Goal: Book appointment/travel/reservation

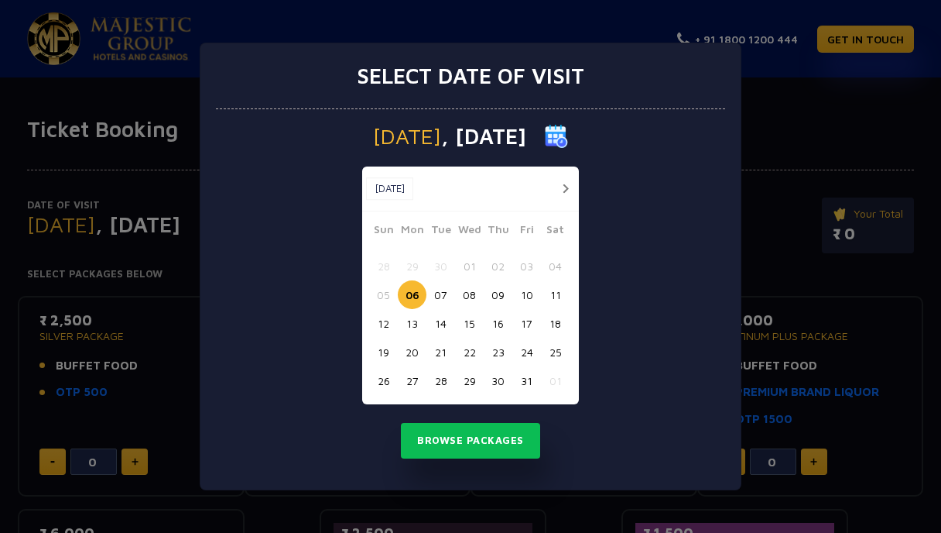
click at [536, 371] on button "31" at bounding box center [527, 380] width 29 height 29
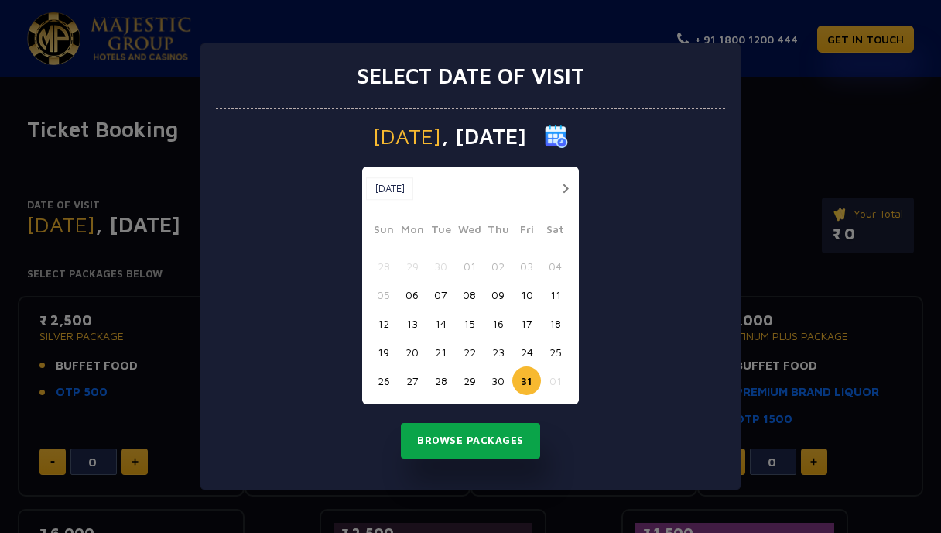
click at [465, 454] on button "Browse Packages" at bounding box center [470, 441] width 139 height 36
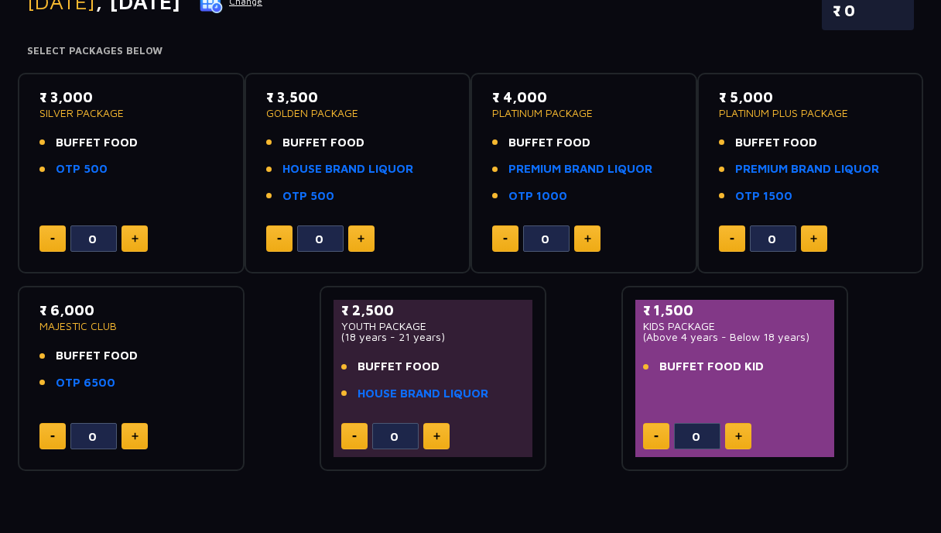
scroll to position [222, 0]
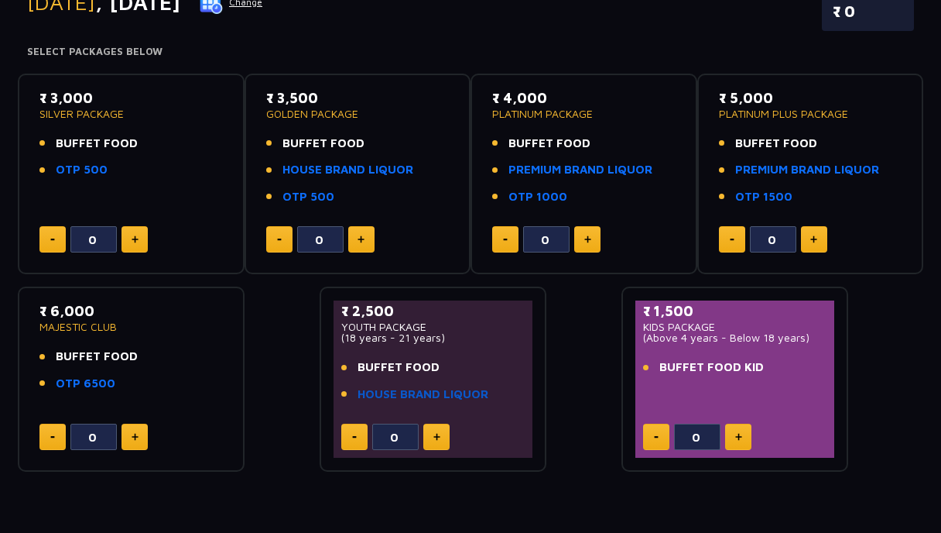
click at [443, 395] on link "HOUSE BRAND LIQUOR" at bounding box center [423, 395] width 131 height 18
click at [88, 176] on link "OTP 500" at bounding box center [82, 170] width 52 height 18
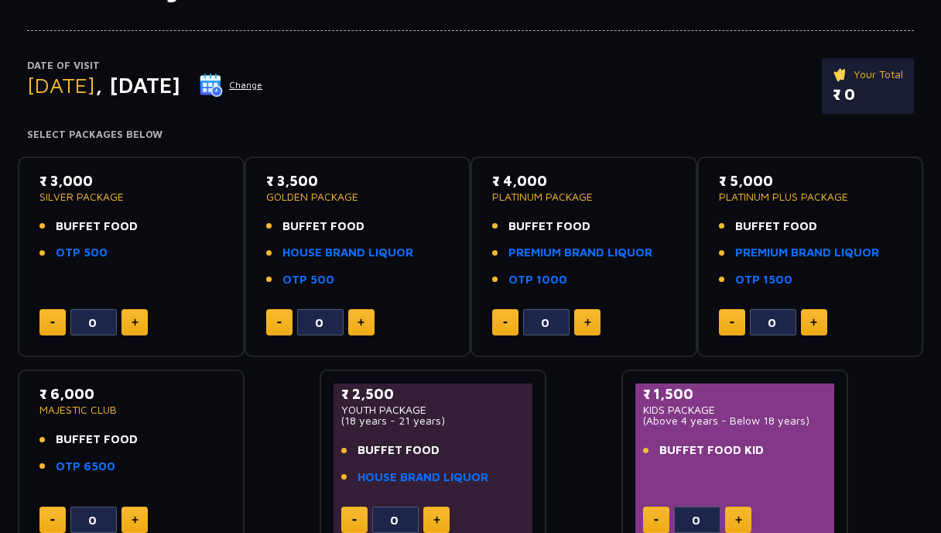
scroll to position [0, 0]
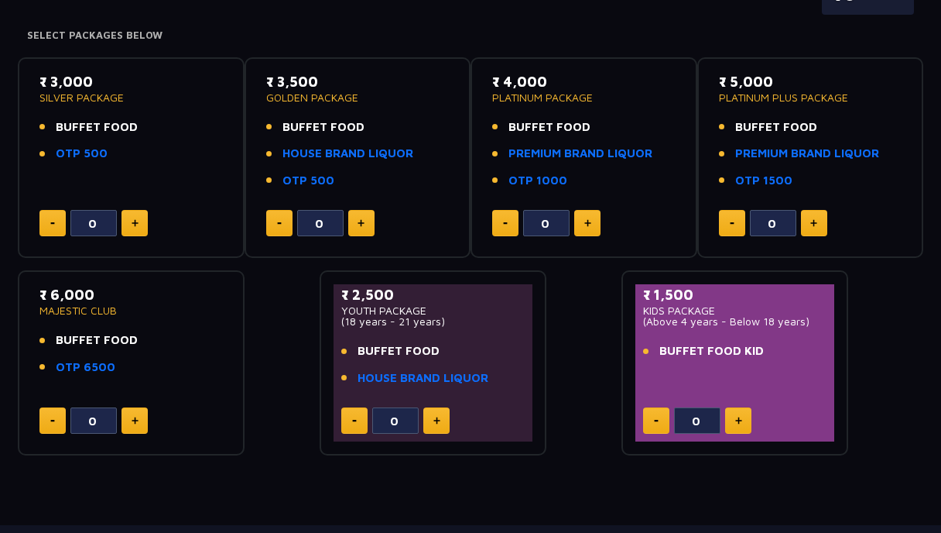
scroll to position [239, 0]
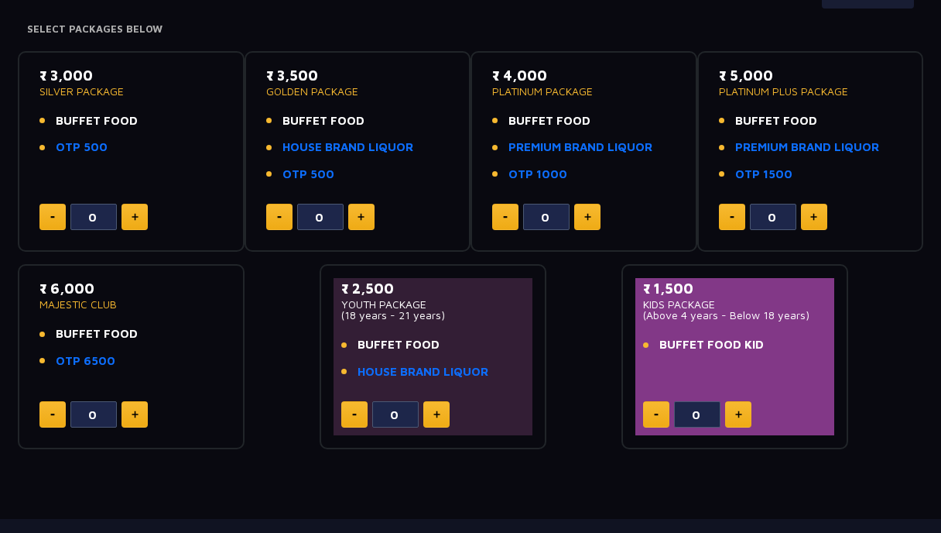
scroll to position [196, 0]
